Goal: Communication & Community: Answer question/provide support

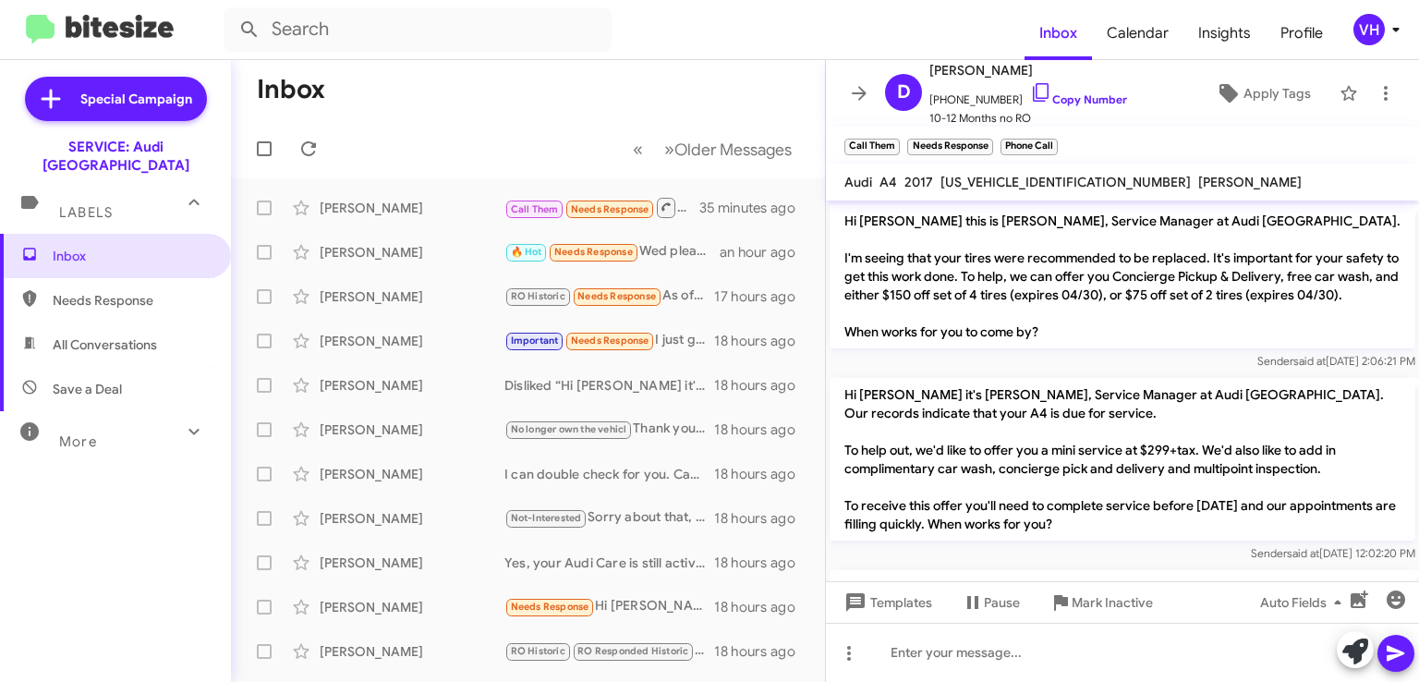
scroll to position [573, 0]
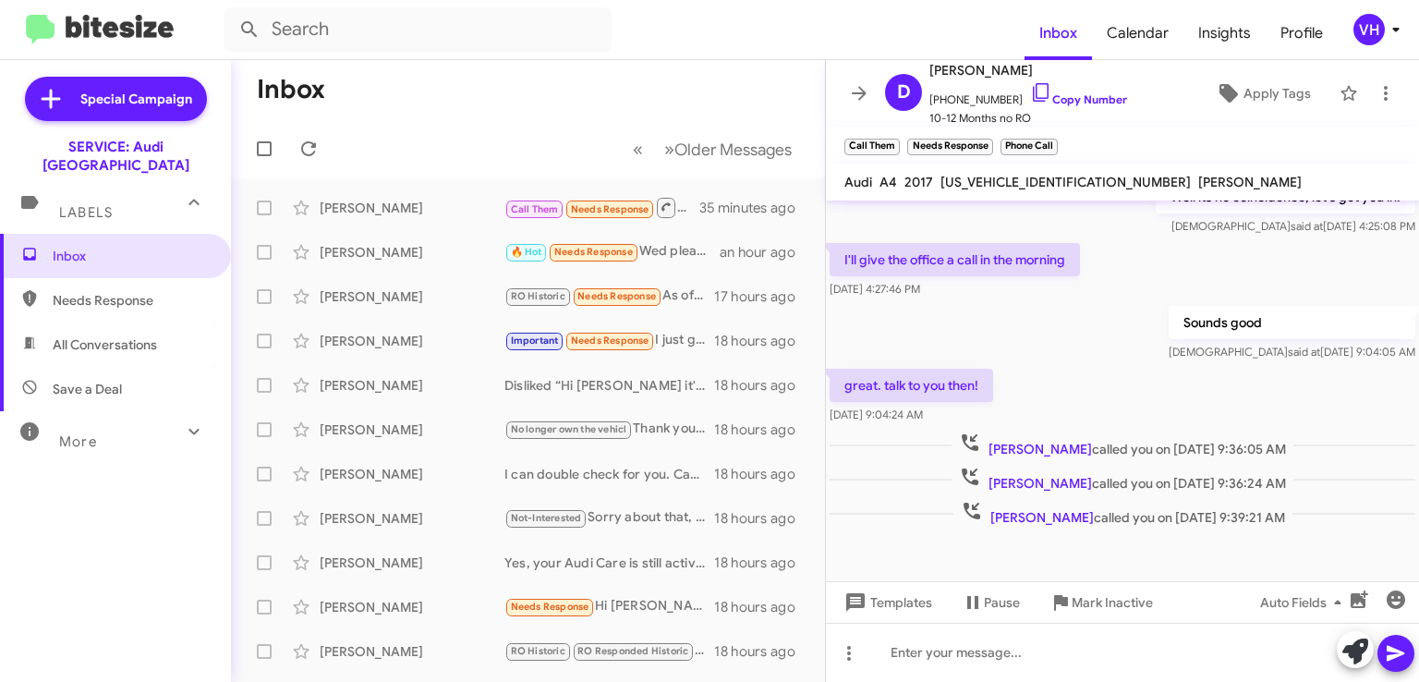
click at [411, 352] on div "[PERSON_NAME] Important Needs Response I just got a call and a text saying "my …" at bounding box center [528, 340] width 565 height 37
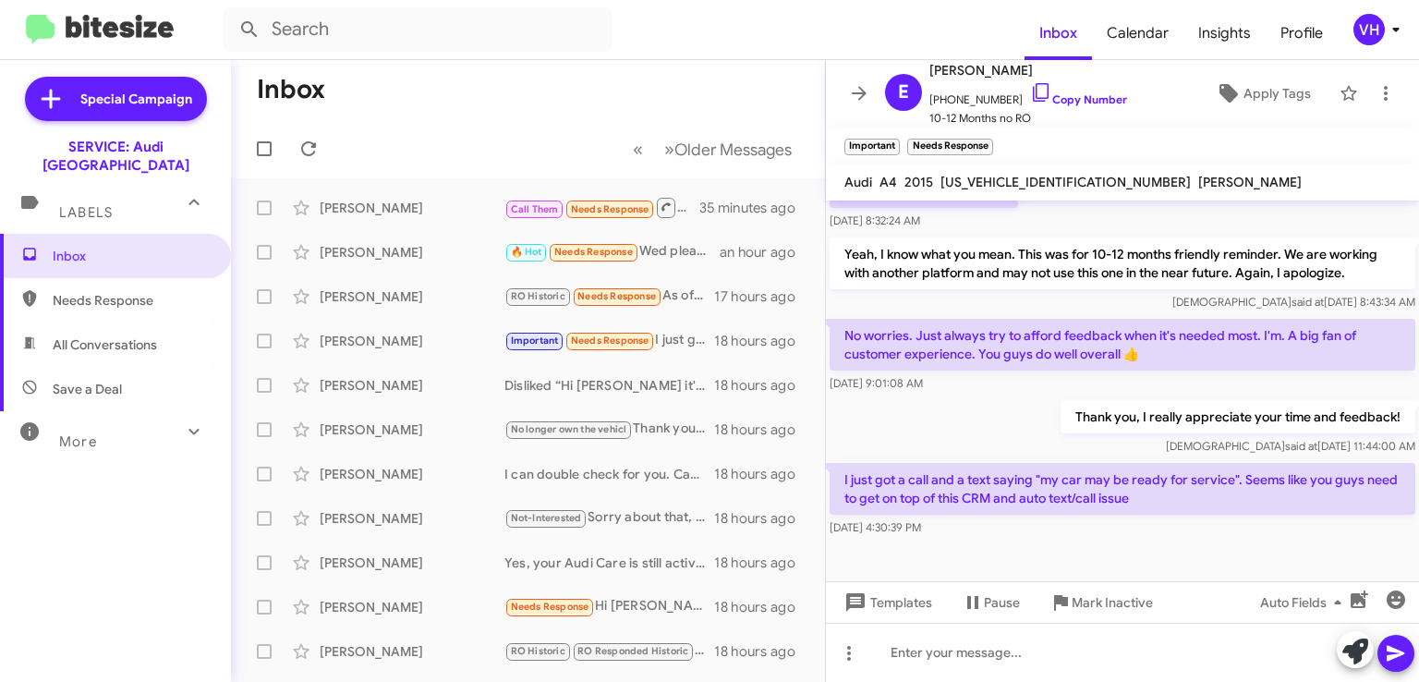
click at [413, 401] on div "[PERSON_NAME] Disliked “Hi [PERSON_NAME] it's [PERSON_NAME] at [GEOGRAPHIC_DATA…" at bounding box center [528, 385] width 565 height 37
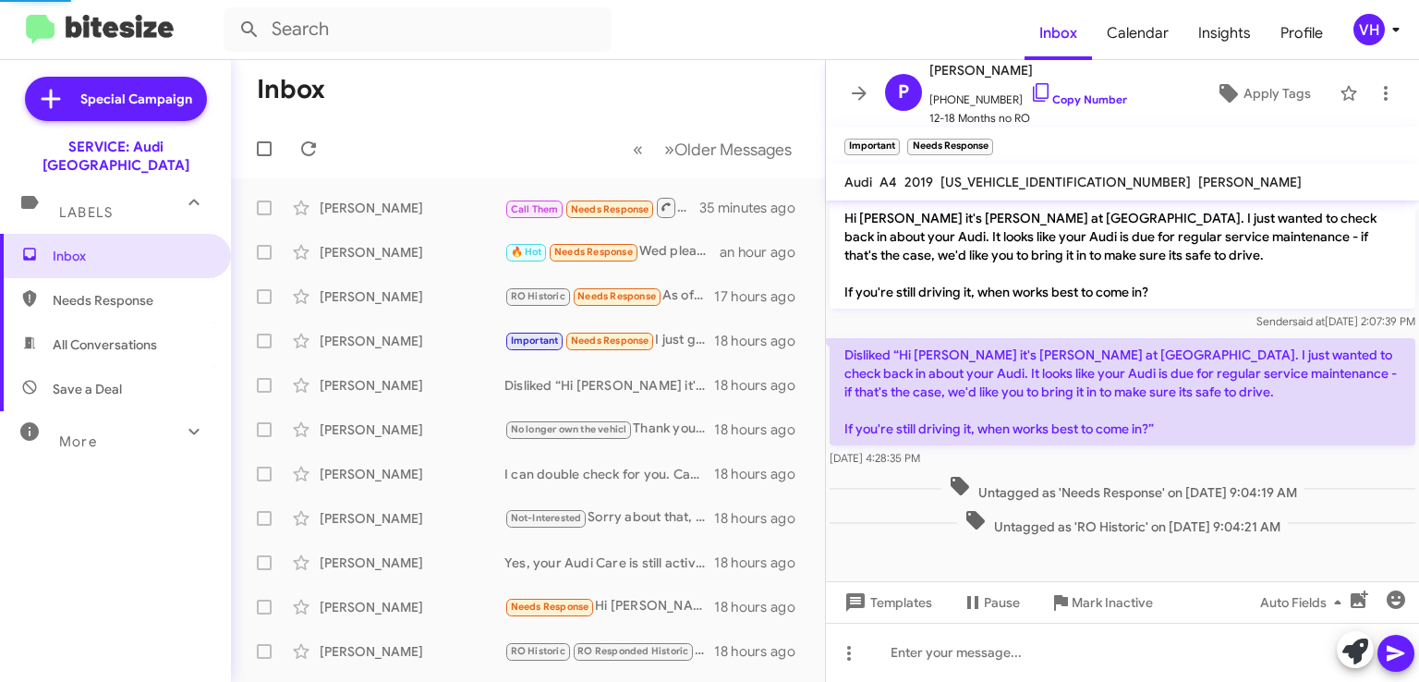
scroll to position [566, 0]
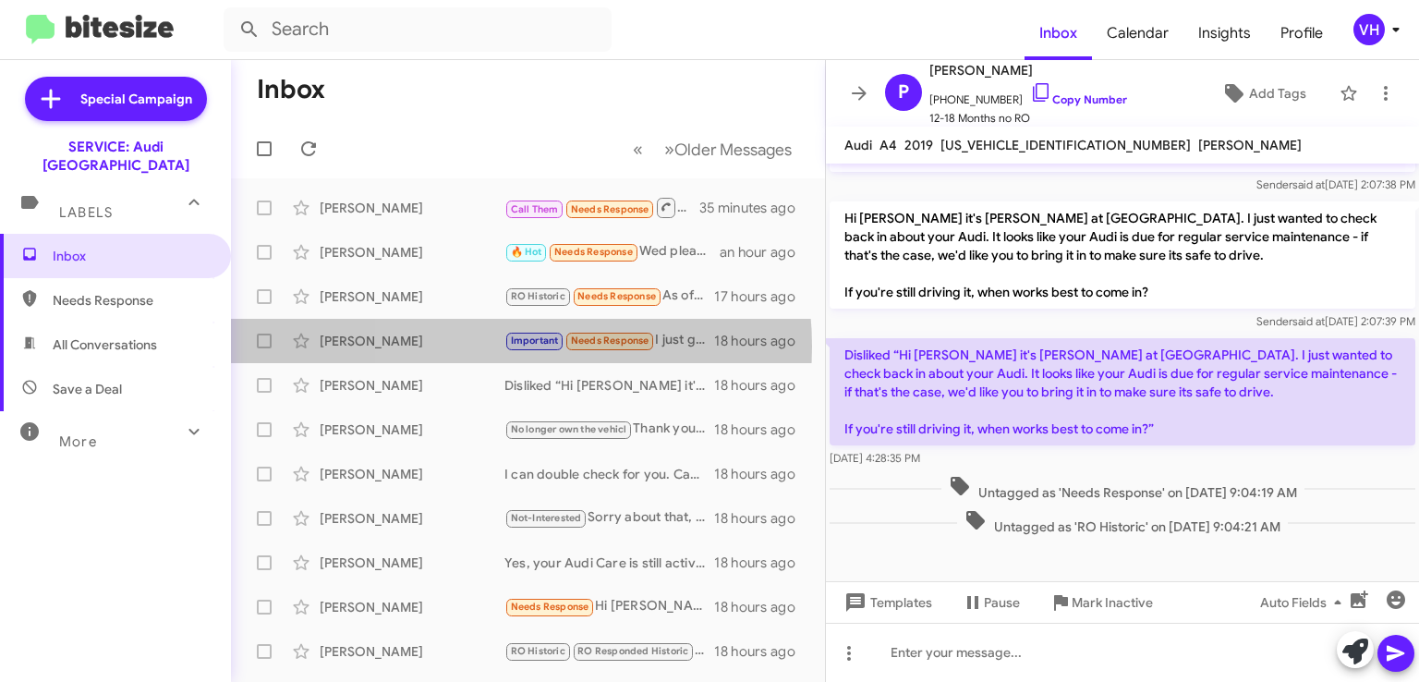
click at [476, 346] on div "[PERSON_NAME]" at bounding box center [412, 341] width 185 height 18
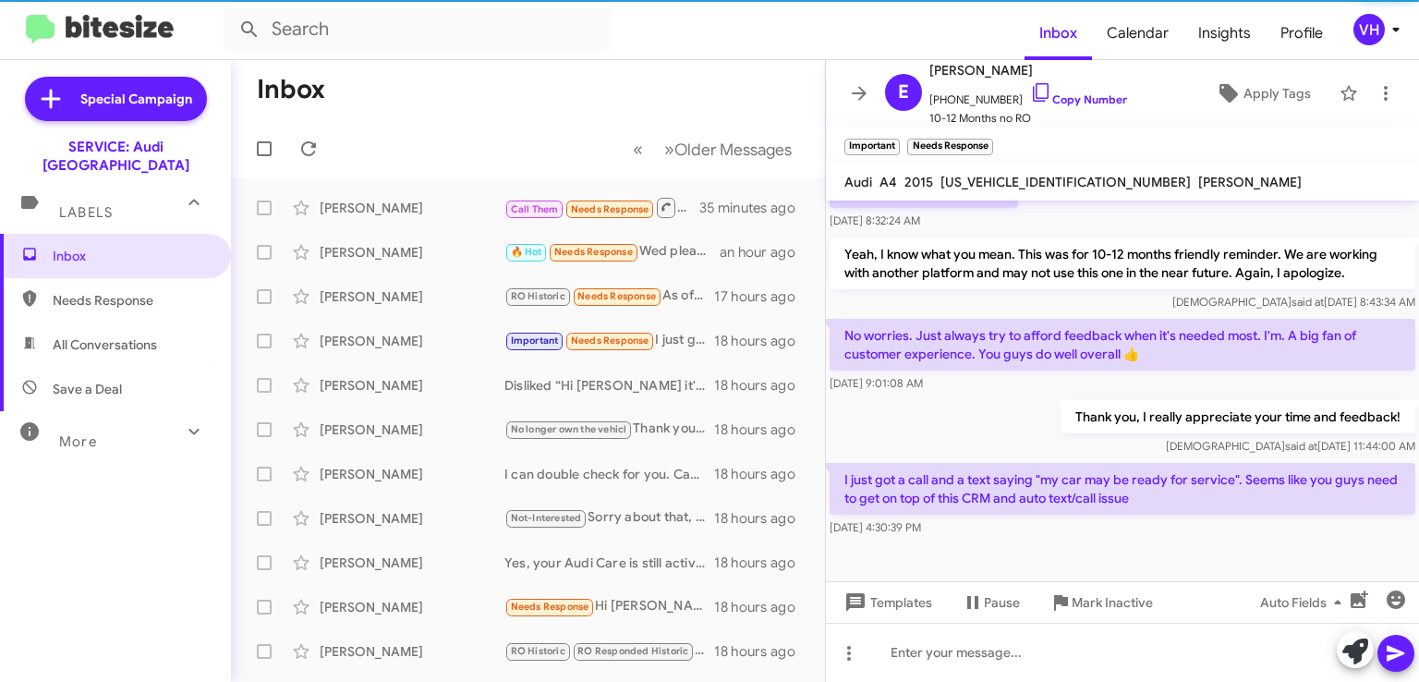
click at [440, 290] on div "[PERSON_NAME]" at bounding box center [412, 296] width 185 height 18
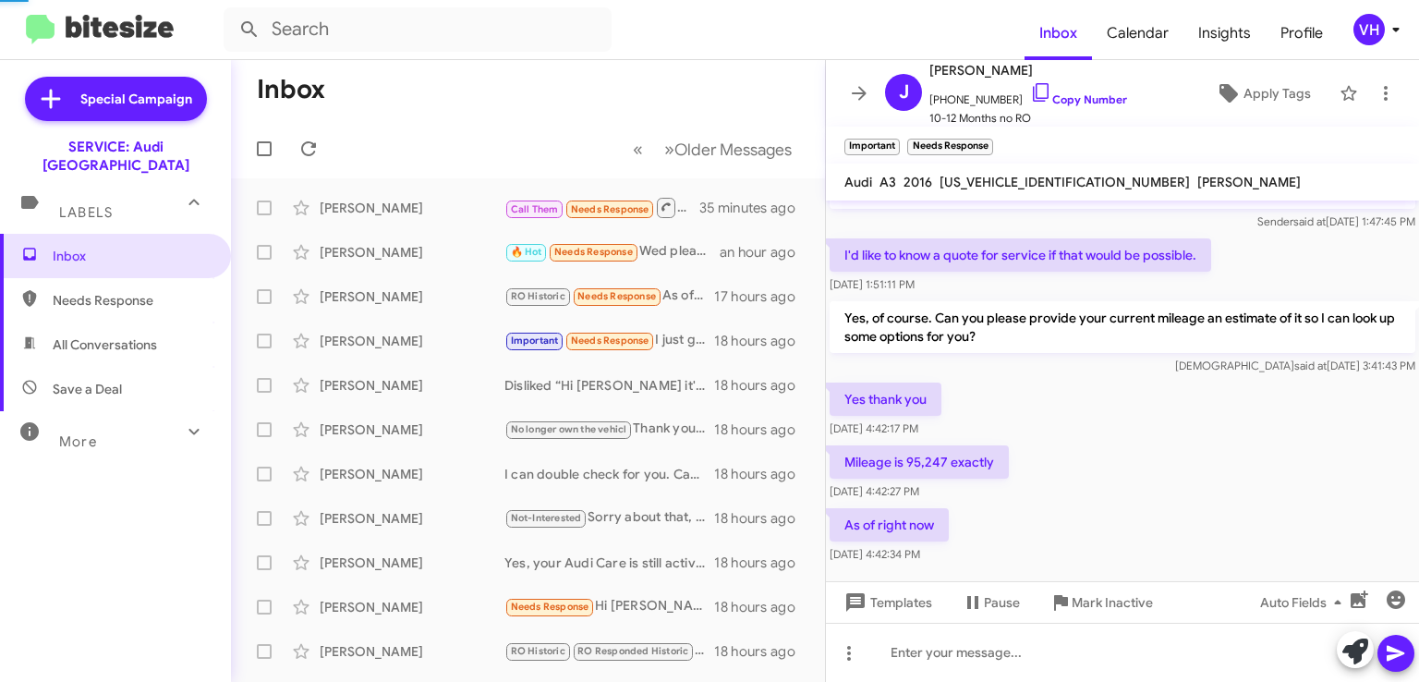
scroll to position [438, 0]
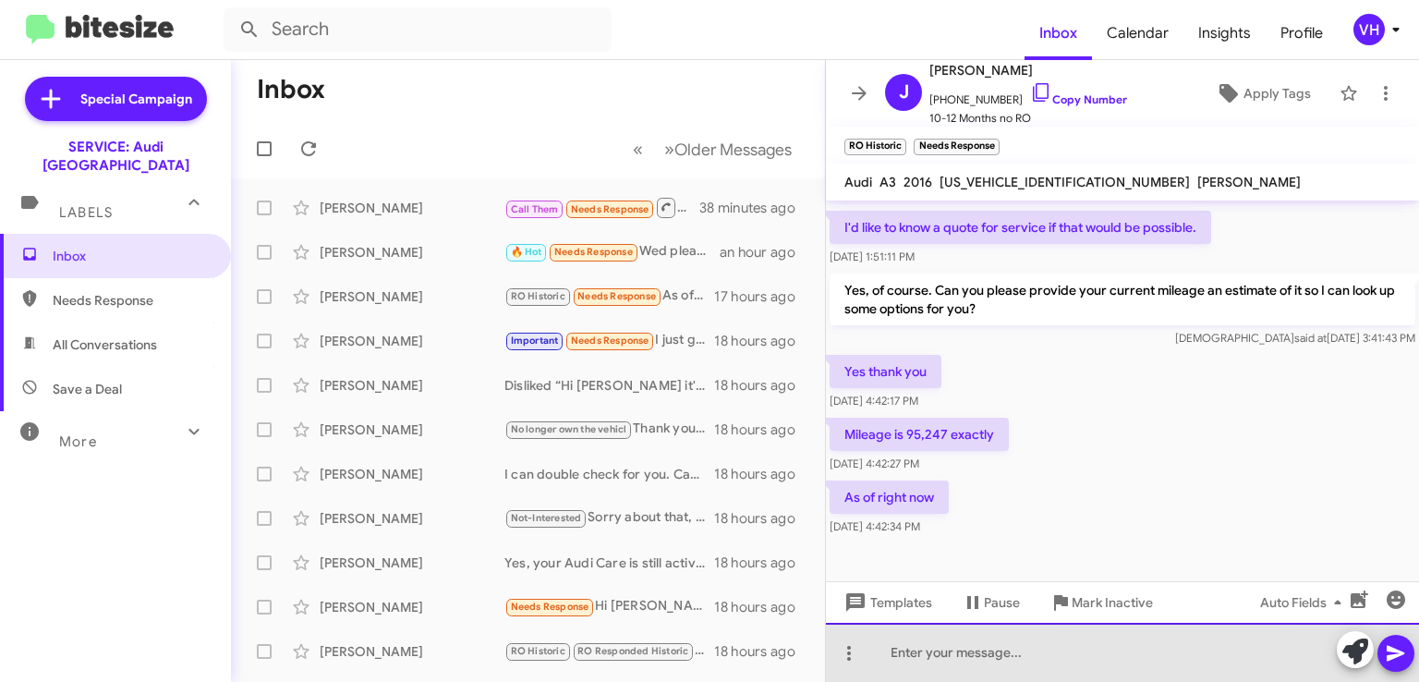
click at [1124, 655] on div at bounding box center [1122, 652] width 593 height 59
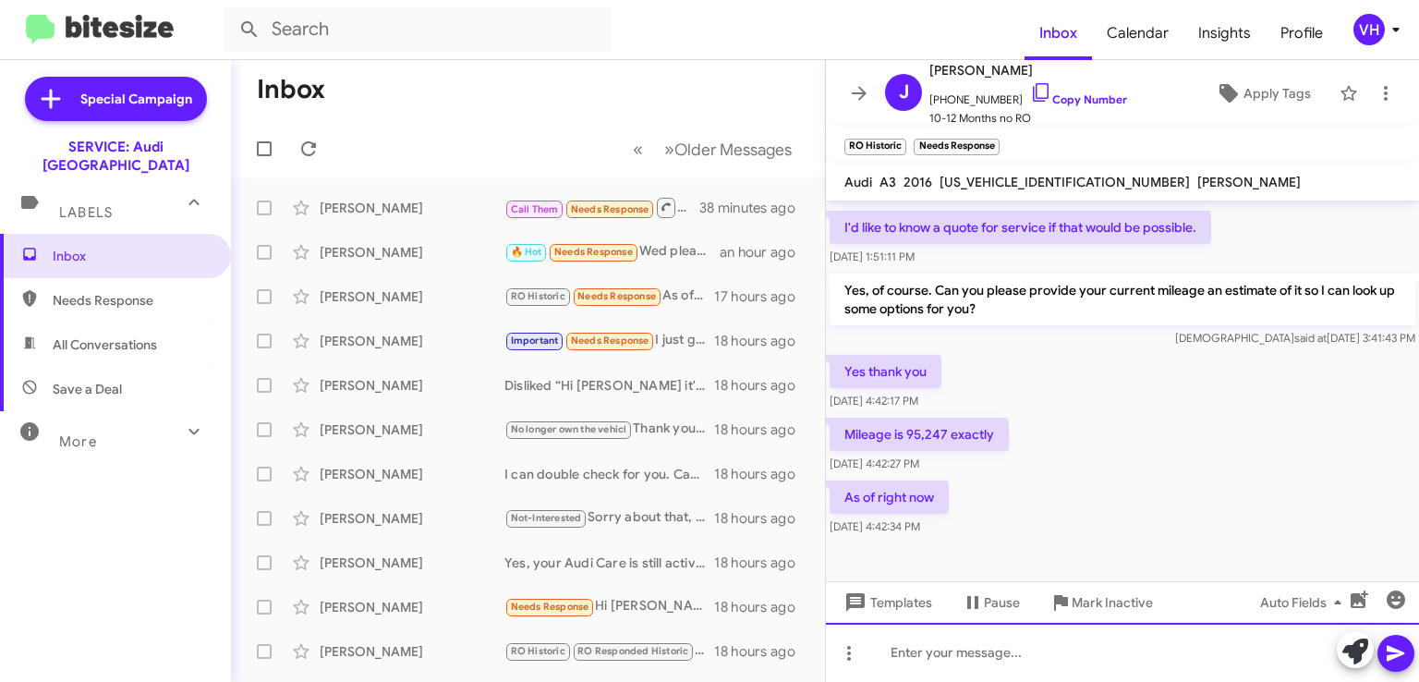
click at [1111, 635] on div at bounding box center [1122, 652] width 593 height 59
click at [987, 639] on div at bounding box center [1122, 652] width 593 height 59
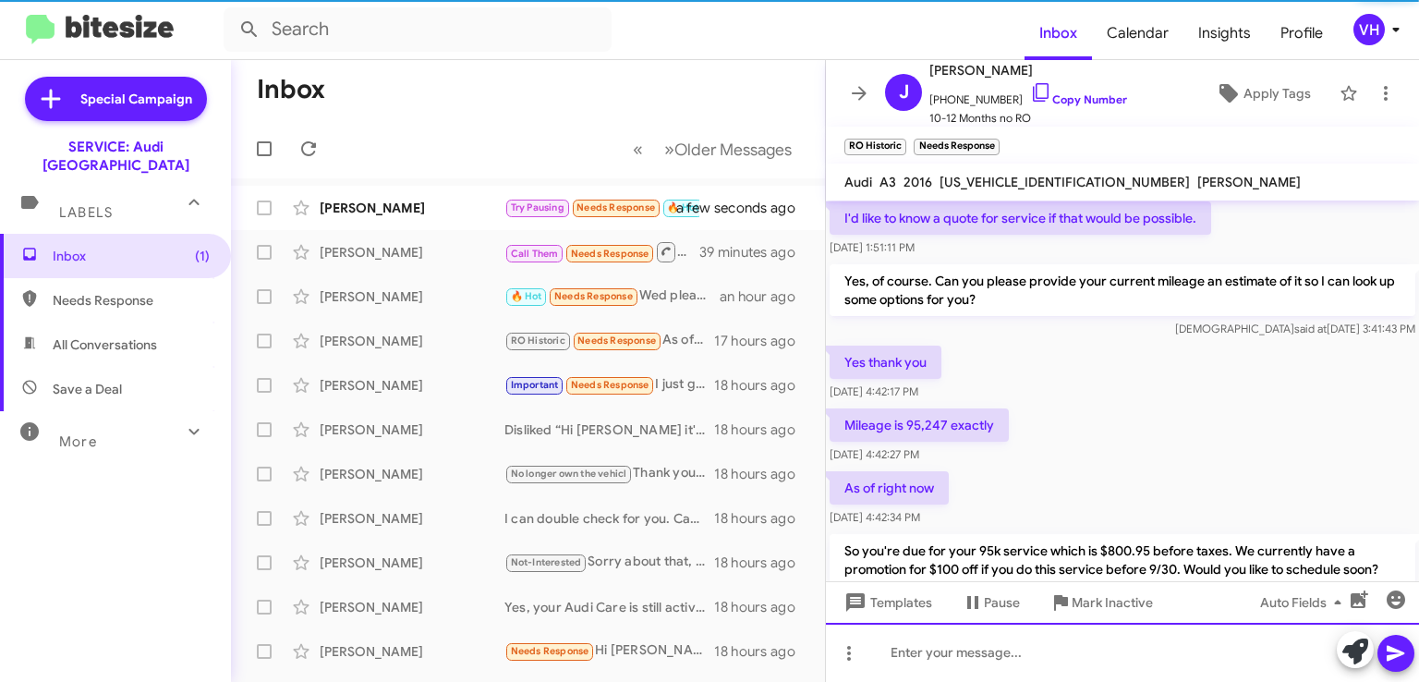
scroll to position [525, 0]
